Goal: Task Accomplishment & Management: Manage account settings

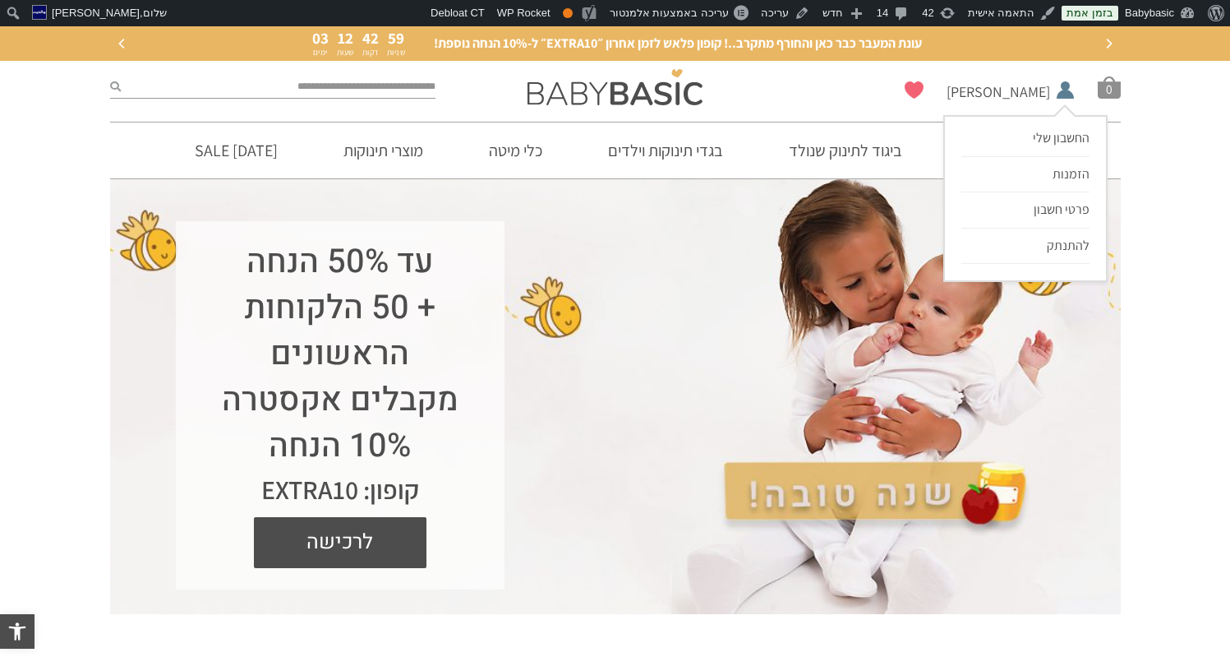
click at [1059, 89] on li "היי, [PERSON_NAME] החשבון שלי החשבון שלי הזמנות פרטי חשבון להתנתק" at bounding box center [1011, 87] width 128 height 23
click at [1059, 128] on link "החשבון שלי" at bounding box center [1025, 138] width 128 height 35
